Goal: Information Seeking & Learning: Learn about a topic

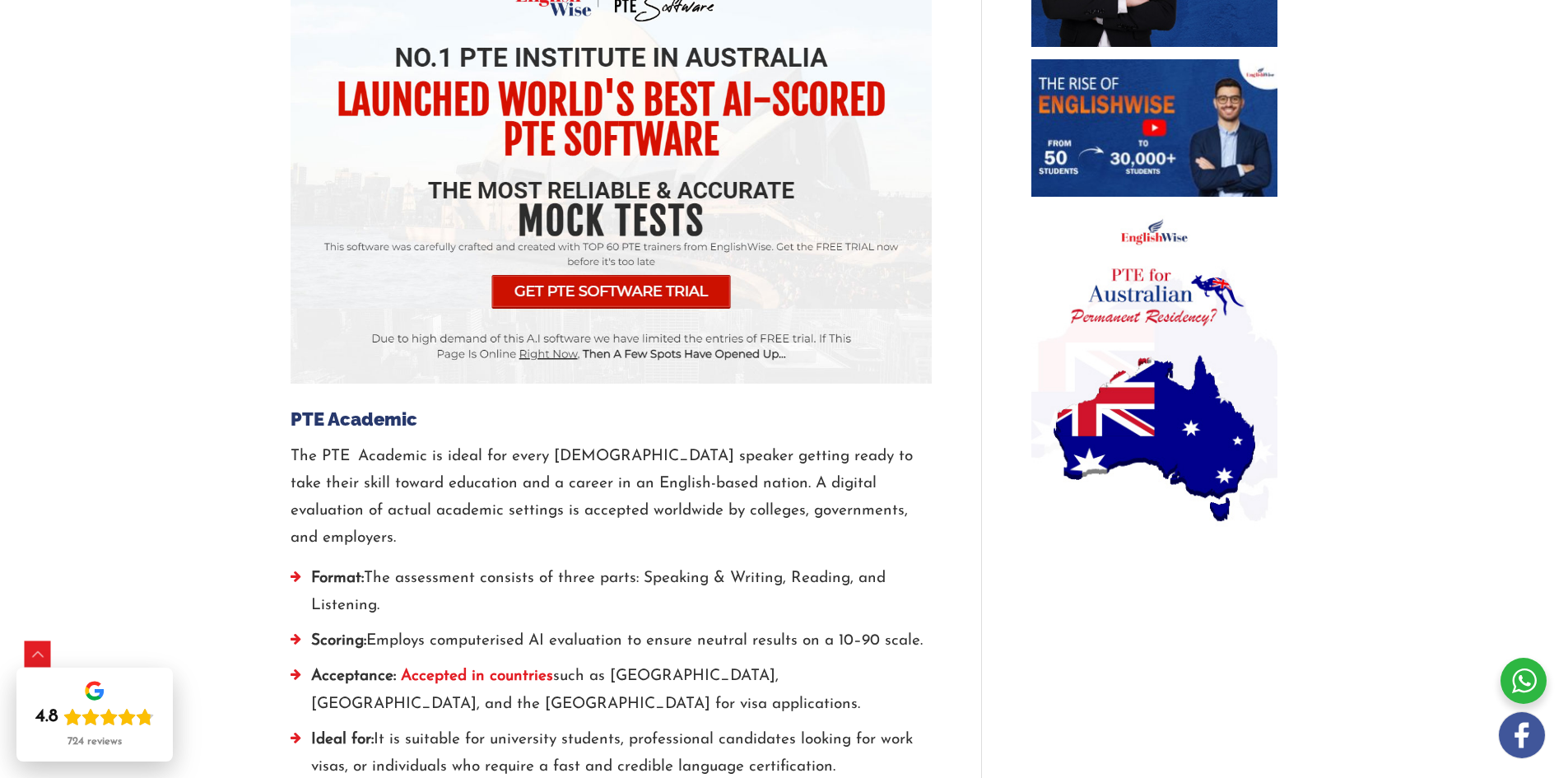
scroll to position [1481, 0]
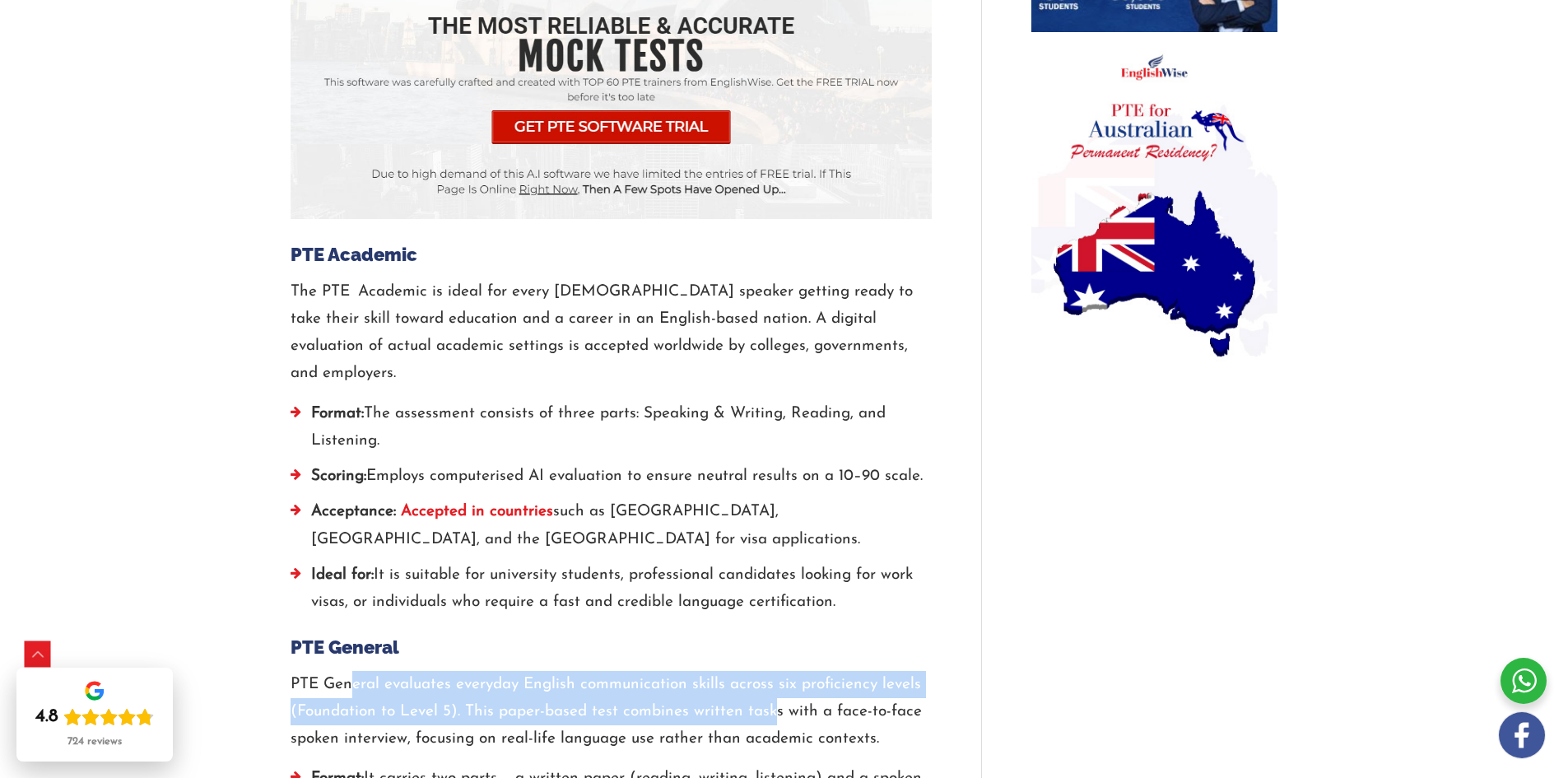
drag, startPoint x: 356, startPoint y: 530, endPoint x: 801, endPoint y: 566, distance: 446.5
click at [796, 670] on p "PTE General evaluates everyday English communication skills across six proficie…" at bounding box center [611, 711] width 641 height 83
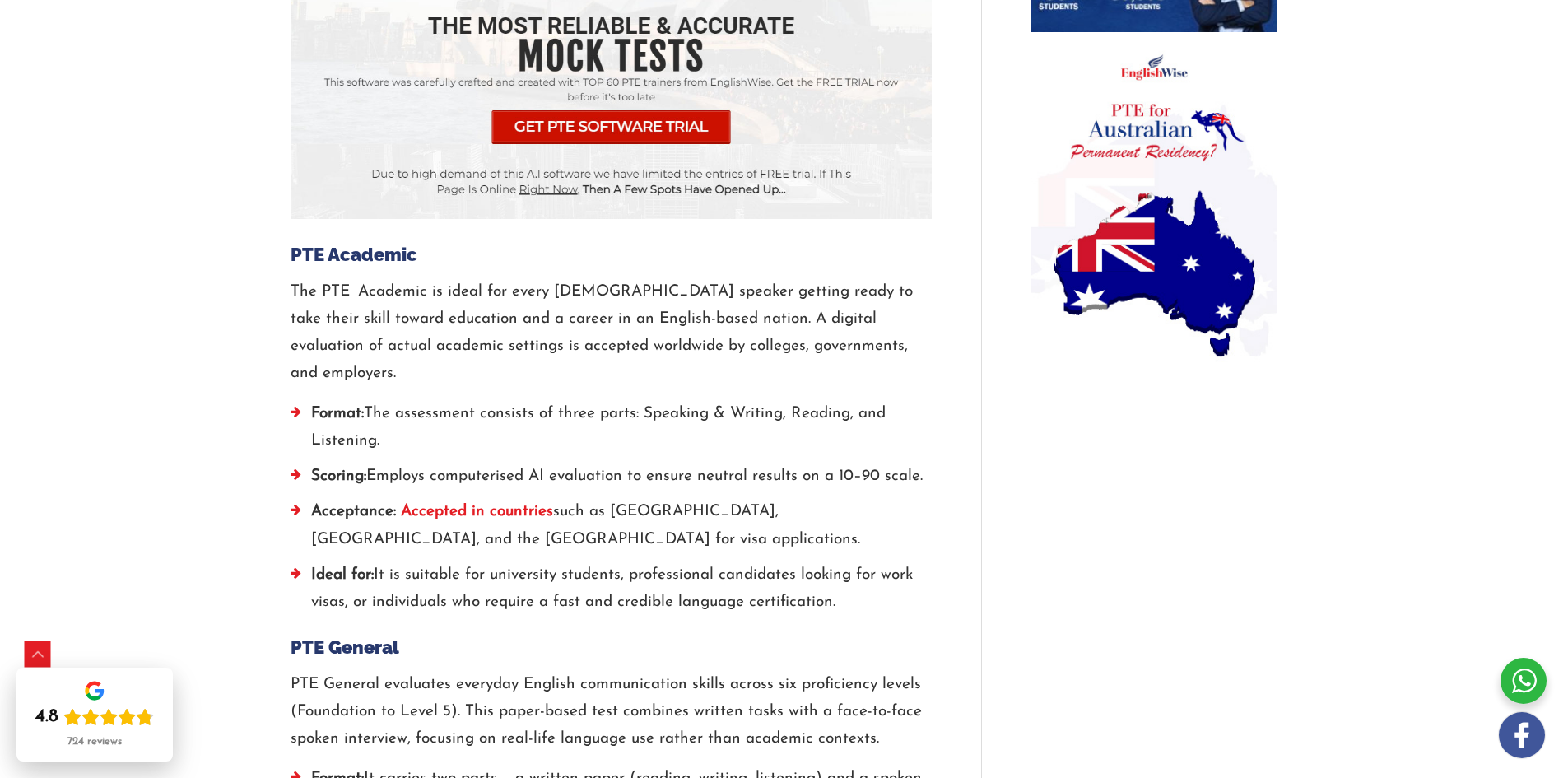
click at [801, 670] on p "PTE General evaluates everyday English communication skills across six proficie…" at bounding box center [611, 711] width 641 height 83
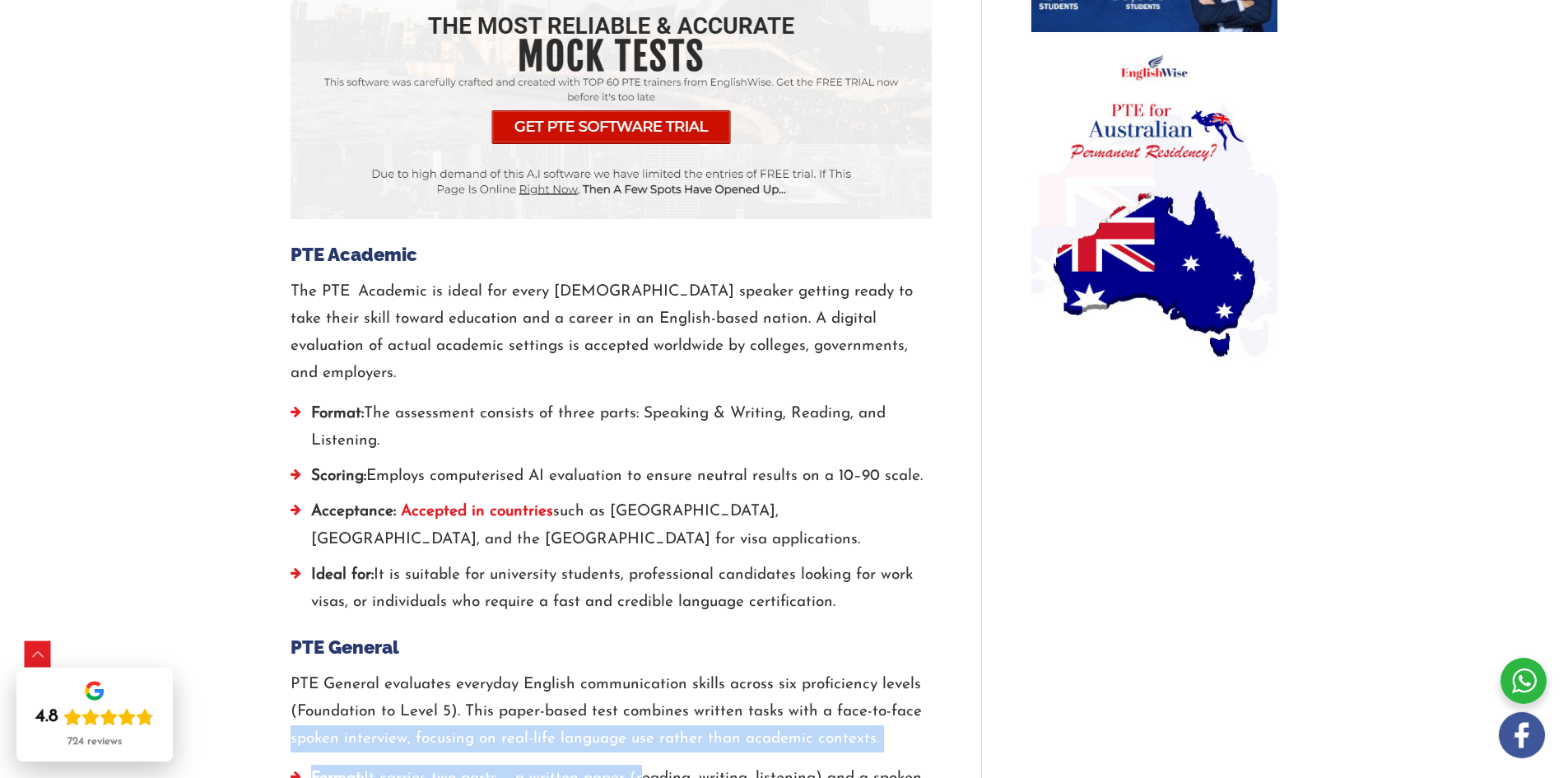
drag, startPoint x: 854, startPoint y: 561, endPoint x: 635, endPoint y: 603, distance: 223.0
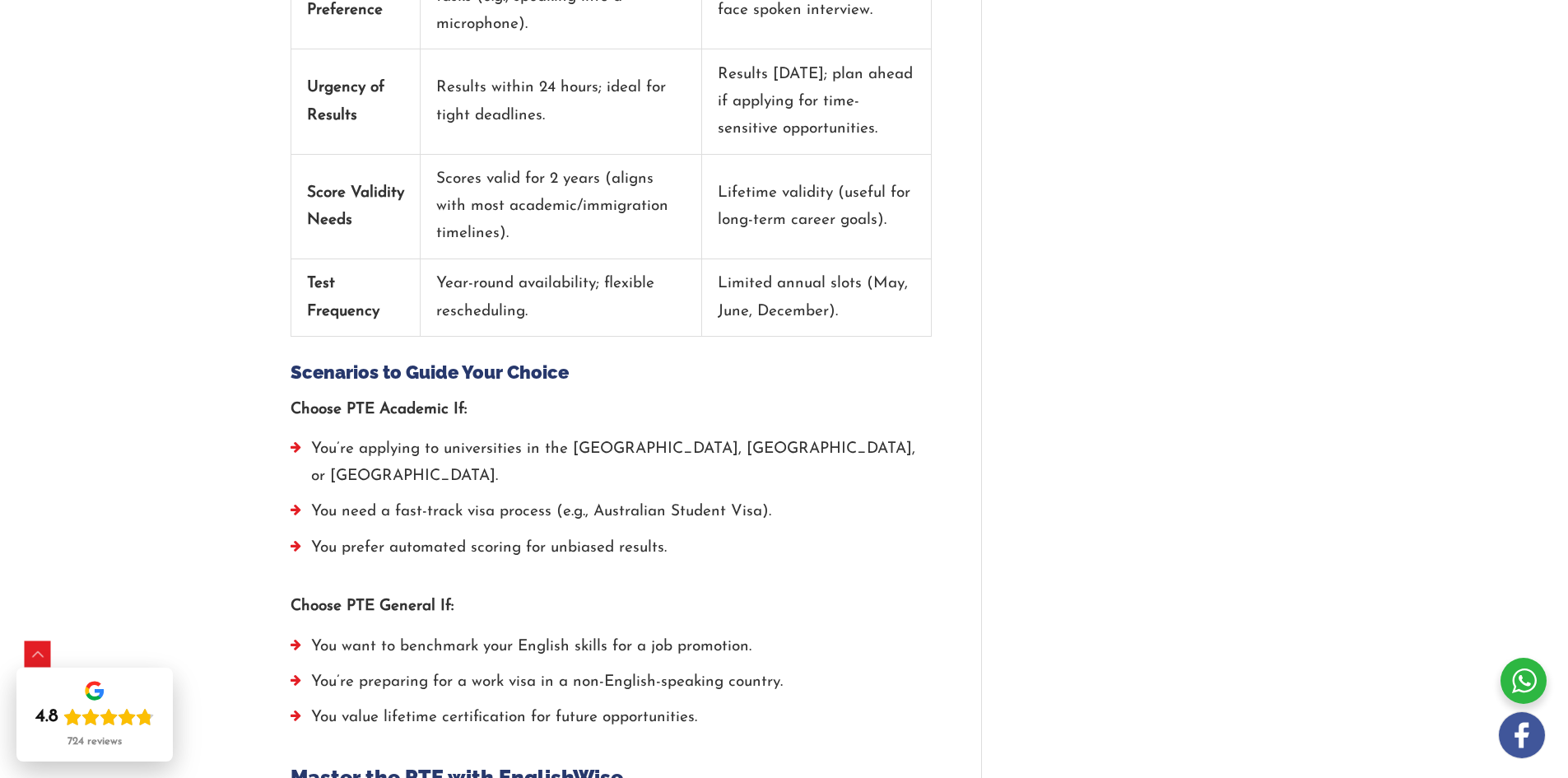
scroll to position [5185, 0]
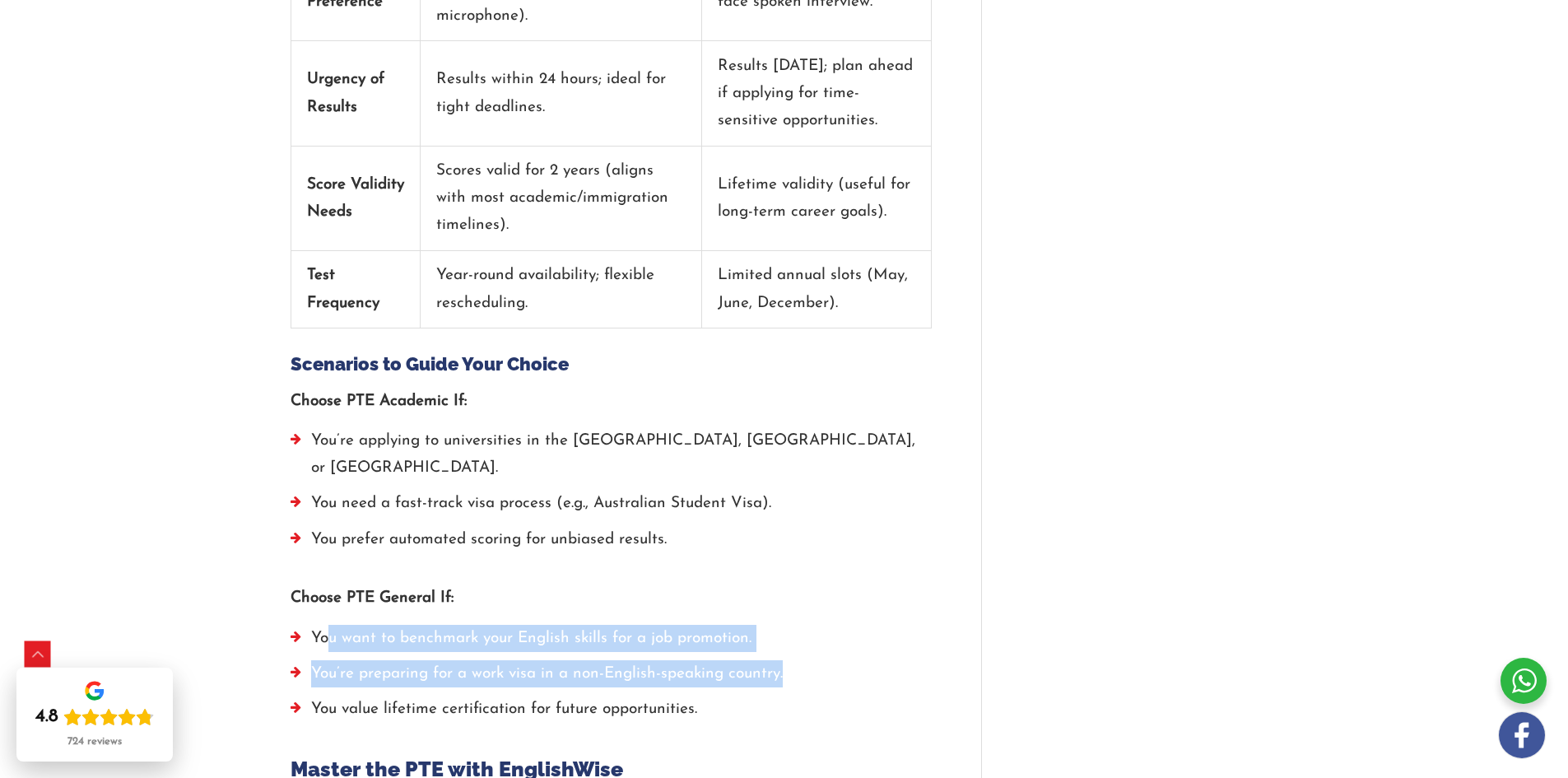
drag, startPoint x: 328, startPoint y: 450, endPoint x: 824, endPoint y: 494, distance: 497.9
click at [824, 625] on ul "You want to benchmark your English skills for a job promotion. You’re preparing…" at bounding box center [611, 678] width 641 height 107
click at [824, 660] on li "You’re preparing for a work visa in a non-English-speaking country." at bounding box center [611, 677] width 641 height 35
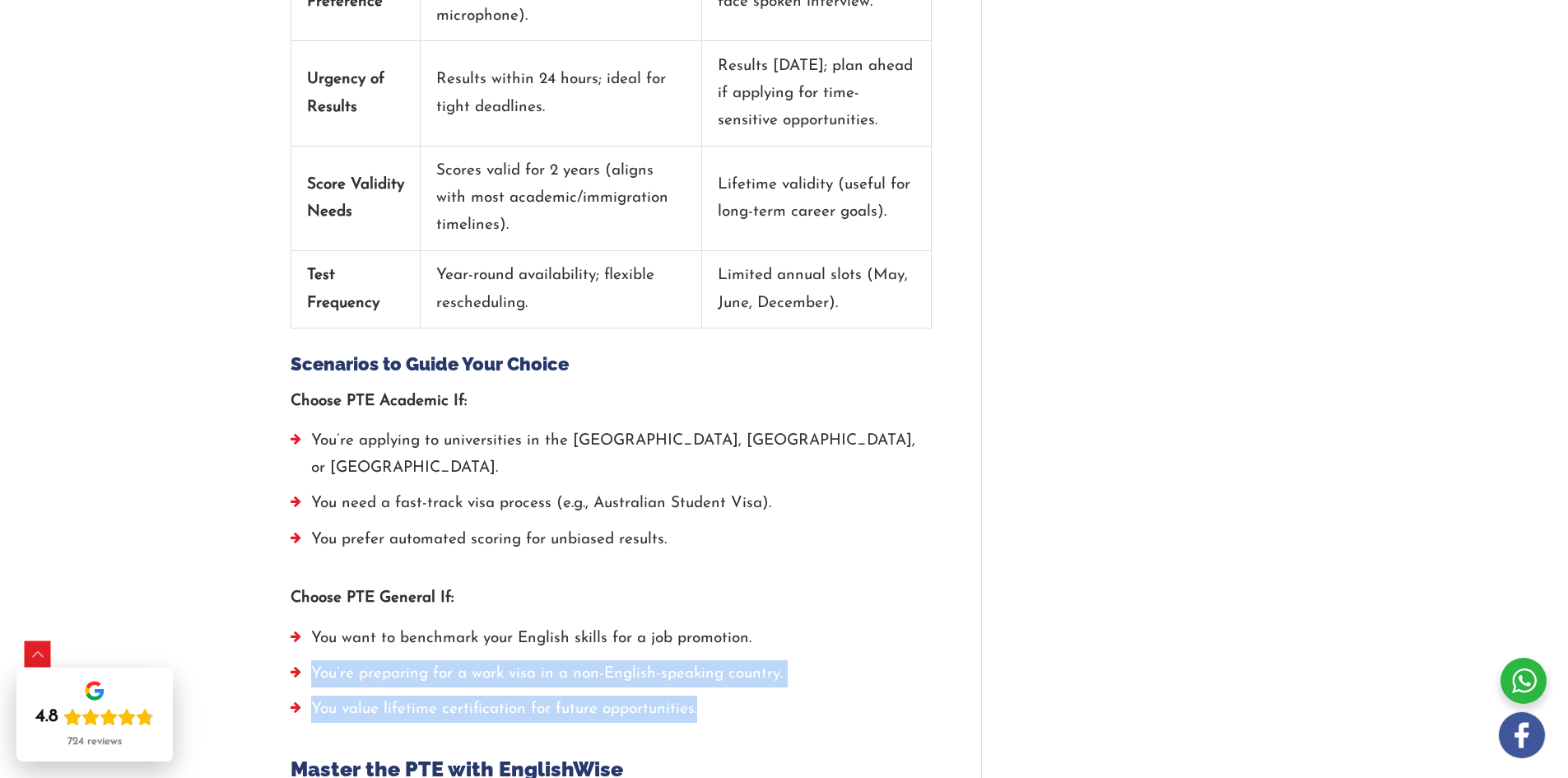
drag, startPoint x: 774, startPoint y: 520, endPoint x: 833, endPoint y: 454, distance: 88.5
click at [827, 625] on ul "You want to benchmark your English skills for a job promotion. You’re preparing…" at bounding box center [611, 678] width 641 height 107
click at [836, 625] on li "You want to benchmark your English skills for a job promotion." at bounding box center [611, 642] width 641 height 35
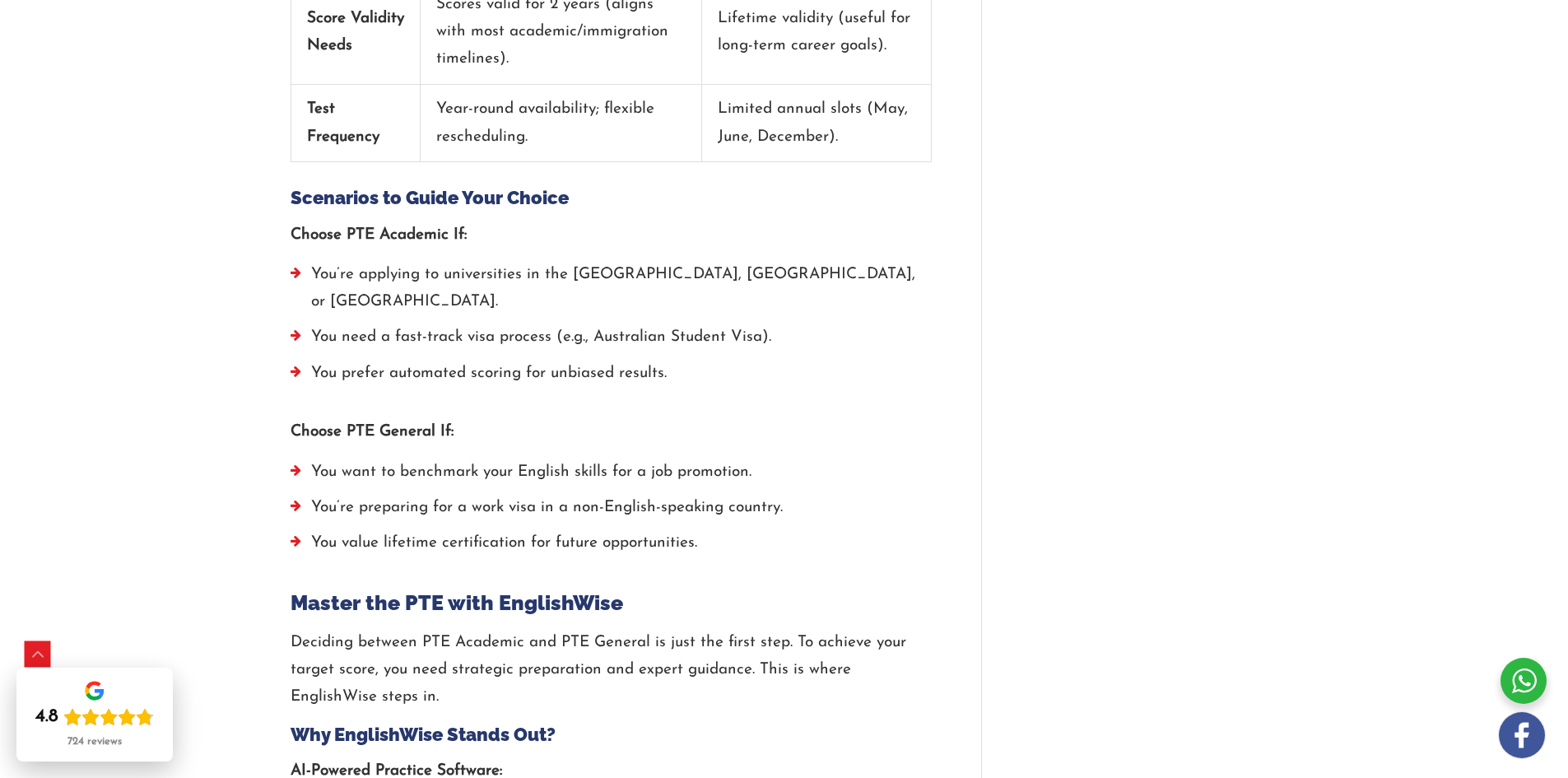
scroll to position [5102, 0]
